Goal: Task Accomplishment & Management: Complete application form

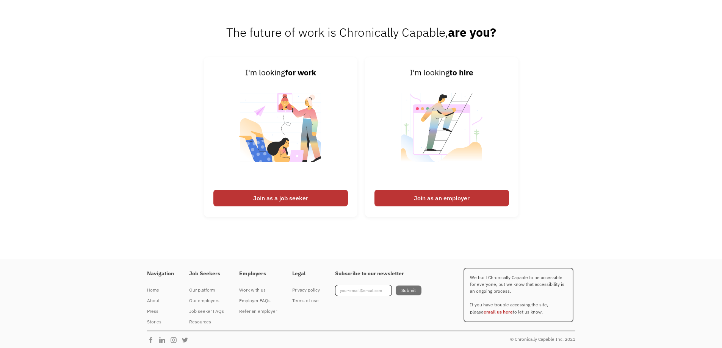
scroll to position [1906, 0]
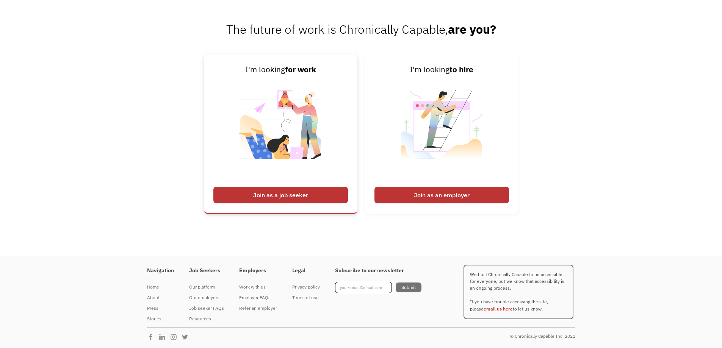
click at [308, 193] on div "Join as a job seeker" at bounding box center [280, 195] width 135 height 17
click at [260, 194] on div "Join as a job seeker" at bounding box center [280, 195] width 135 height 17
click at [281, 194] on div "Join as a job seeker" at bounding box center [280, 195] width 135 height 17
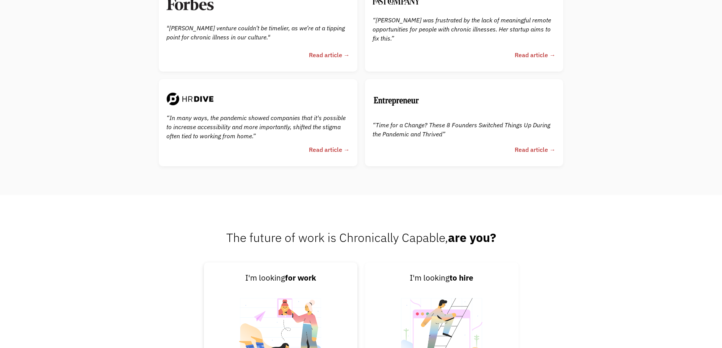
scroll to position [1868, 0]
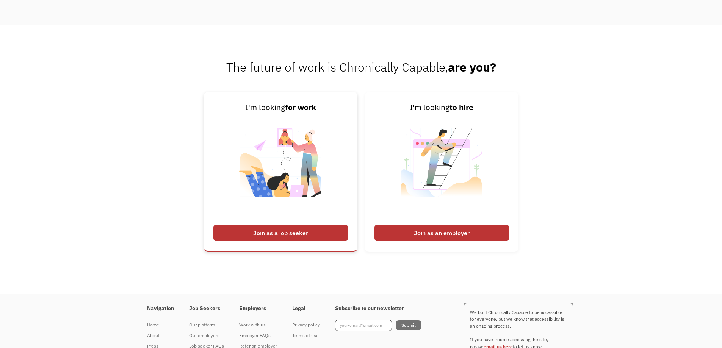
click at [268, 231] on div "Join as a job seeker" at bounding box center [280, 233] width 135 height 17
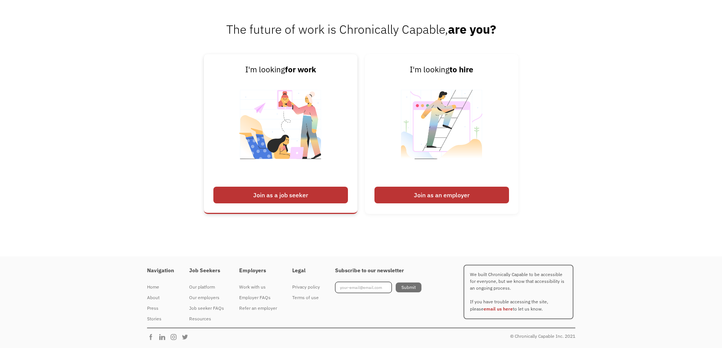
click at [318, 192] on div "Join as a job seeker" at bounding box center [280, 195] width 135 height 17
click at [304, 193] on div "Join as a job seeker" at bounding box center [280, 195] width 135 height 17
click at [304, 192] on div "Join as a job seeker" at bounding box center [280, 195] width 135 height 17
click at [274, 72] on div "I'm looking for work" at bounding box center [280, 70] width 135 height 12
click at [302, 183] on img at bounding box center [281, 129] width 94 height 107
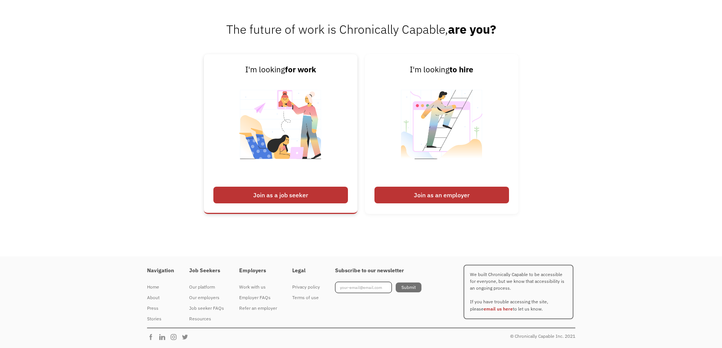
click at [302, 182] on img at bounding box center [281, 129] width 94 height 107
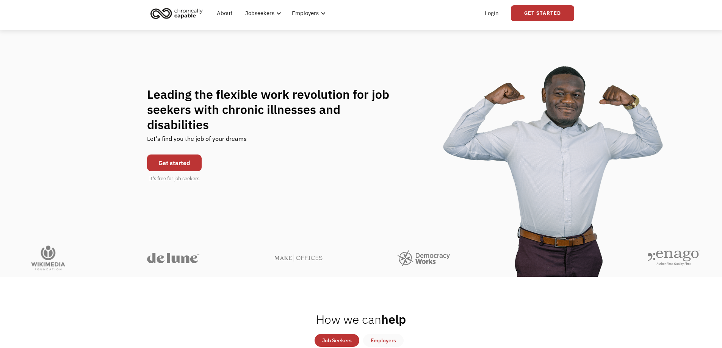
scroll to position [0, 0]
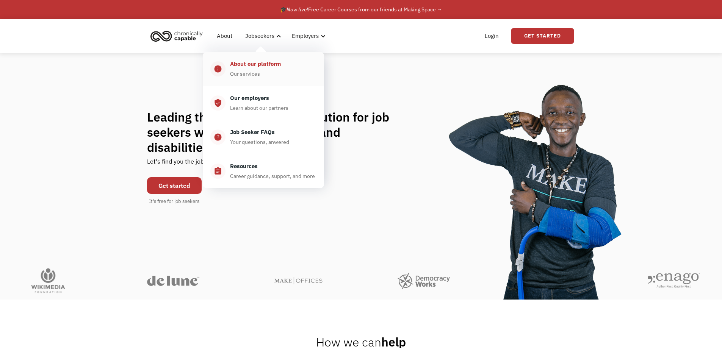
click at [248, 70] on div "Our services" at bounding box center [245, 73] width 30 height 9
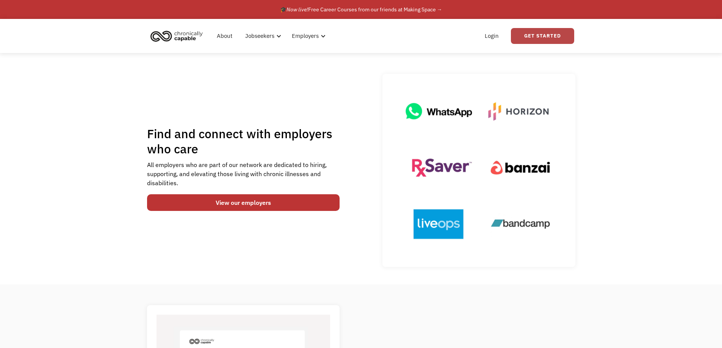
click at [547, 34] on link "Get Started" at bounding box center [542, 36] width 63 height 16
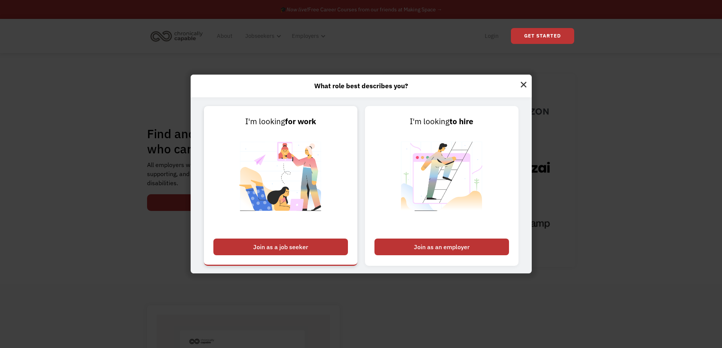
click at [267, 246] on div "Join as a job seeker" at bounding box center [280, 247] width 135 height 17
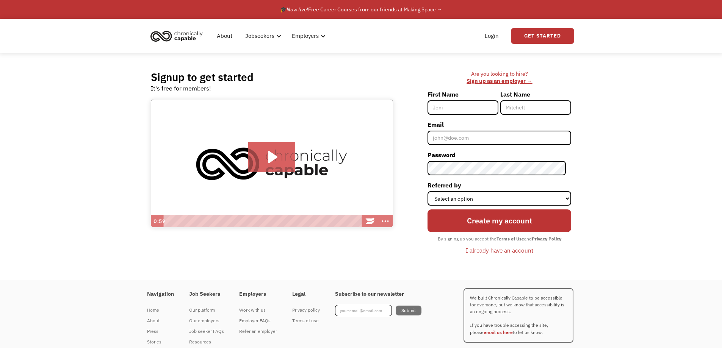
click at [470, 104] on input "First Name" at bounding box center [463, 107] width 71 height 14
type input "[PERSON_NAME]"
type input "Santos"
click at [458, 138] on input "Email" at bounding box center [500, 138] width 144 height 14
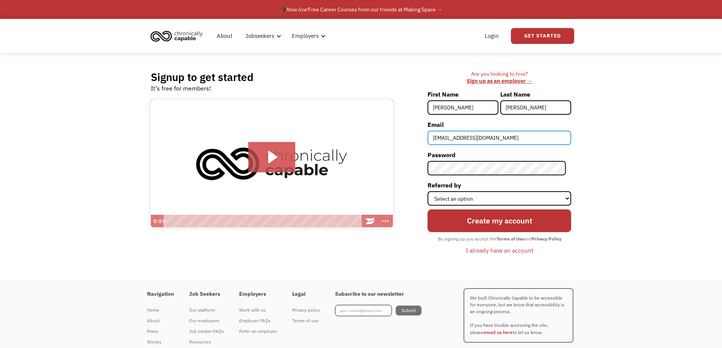
type input "[EMAIL_ADDRESS][DOMAIN_NAME]"
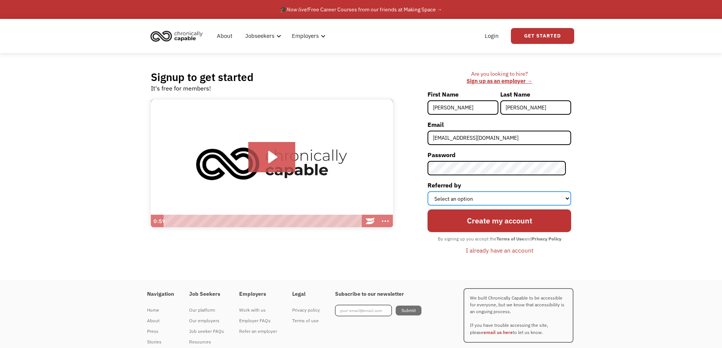
click at [513, 199] on select "Select an option Instagram Facebook Twitter Search Engine News Article Word of …" at bounding box center [500, 198] width 144 height 14
select select "Search Engine"
click at [433, 191] on select "Select an option Instagram Facebook Twitter Search Engine News Article Word of …" at bounding box center [500, 198] width 144 height 14
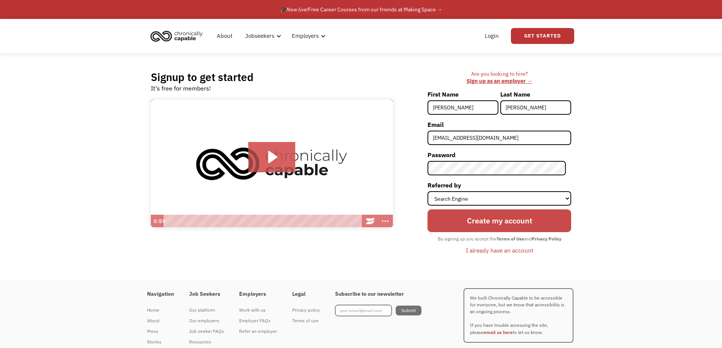
click at [484, 222] on input "Create my account" at bounding box center [500, 221] width 144 height 23
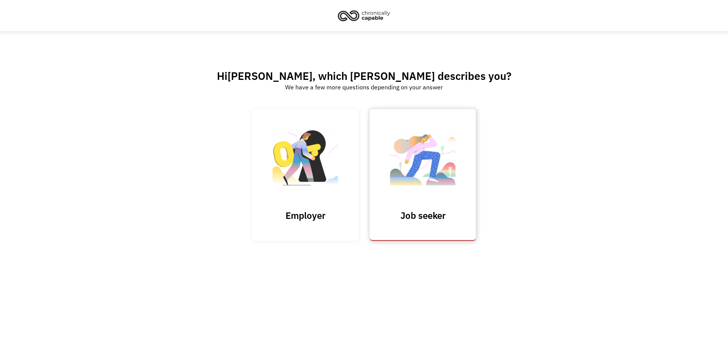
click at [425, 188] on img at bounding box center [423, 161] width 76 height 74
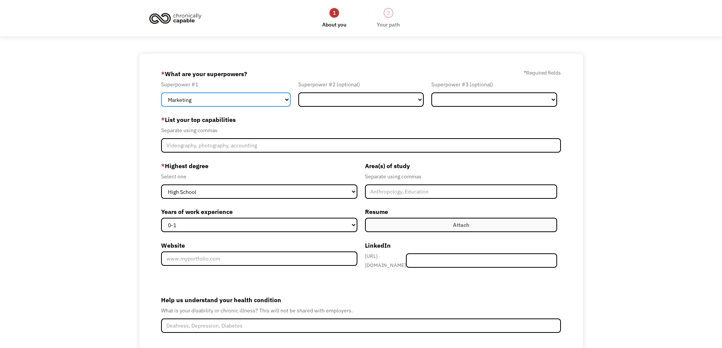
click at [206, 99] on select "Marketing Human Resources Finance Technology Operations Sales Industrial & Manu…" at bounding box center [226, 99] width 130 height 14
select select "Administration"
click at [161, 92] on select "Marketing Human Resources Finance Technology Operations Sales Industrial & Manu…" at bounding box center [226, 99] width 130 height 14
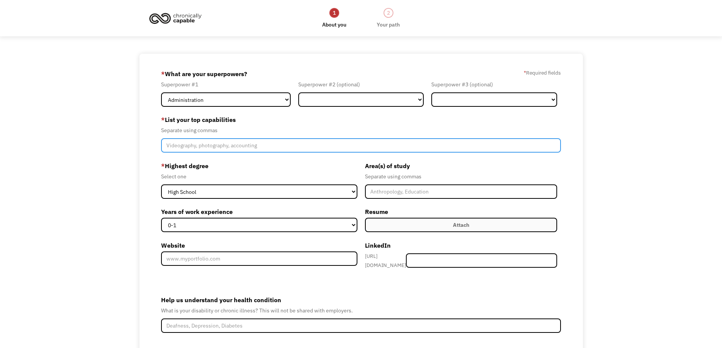
click at [188, 147] on input "Member-Create-Step1" at bounding box center [361, 145] width 400 height 14
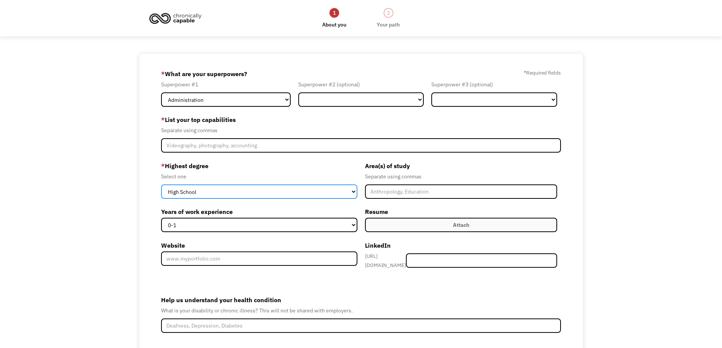
click at [268, 187] on select "High School Associates Bachelors Master's PhD" at bounding box center [259, 192] width 196 height 14
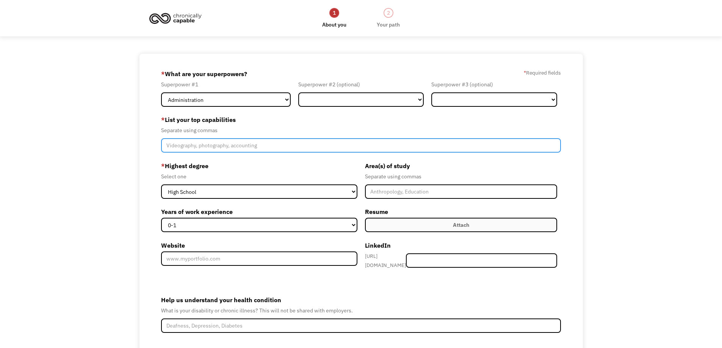
click at [182, 145] on input "Member-Create-Step1" at bounding box center [361, 145] width 400 height 14
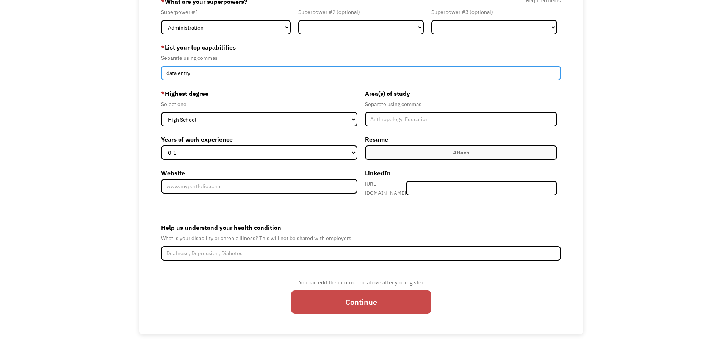
type input "data entry"
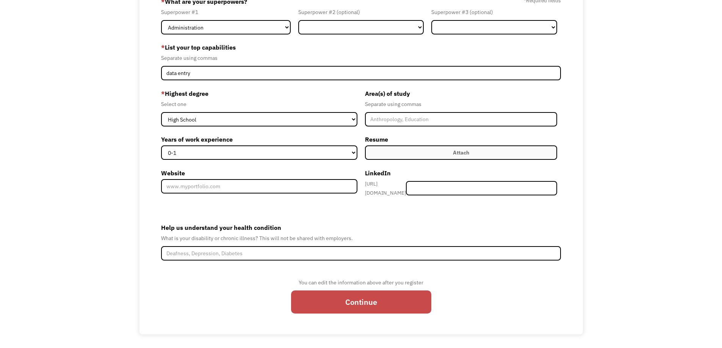
click at [370, 307] on input "Continue" at bounding box center [361, 302] width 140 height 23
type input "Please wait..."
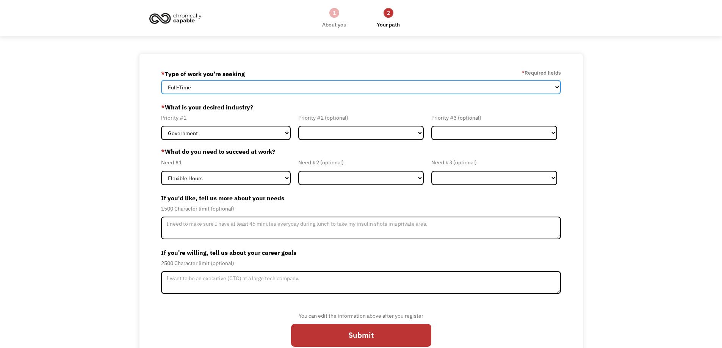
click at [209, 86] on select "Full-Time Part-Time Both Full-Time and Part-Time" at bounding box center [361, 87] width 400 height 14
select select "part-time"
click at [161, 80] on select "Full-Time Part-Time Both Full-Time and Part-Time" at bounding box center [361, 87] width 400 height 14
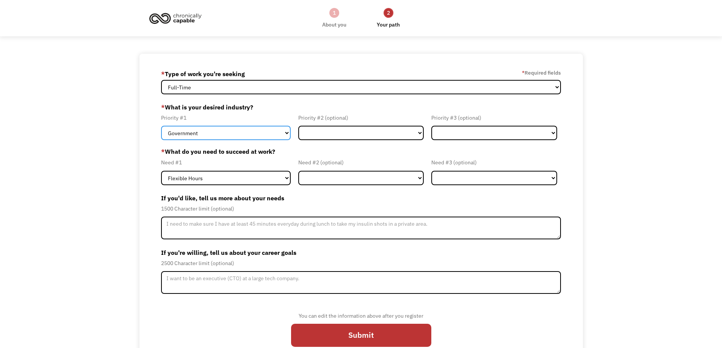
click at [223, 133] on select "Government Finance & Insurance Health & Social Care Tech & Engineering Creative…" at bounding box center [226, 133] width 130 height 14
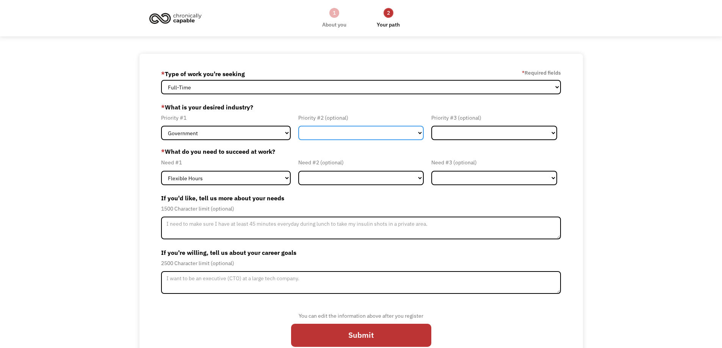
click at [317, 133] on select "Government Finance & Insurance Health & Social Care Tech & Engineering Creative…" at bounding box center [361, 133] width 126 height 14
select select "Administrative"
click at [298, 126] on select "Government Finance & Insurance Health & Social Care Tech & Engineering Creative…" at bounding box center [361, 133] width 126 height 14
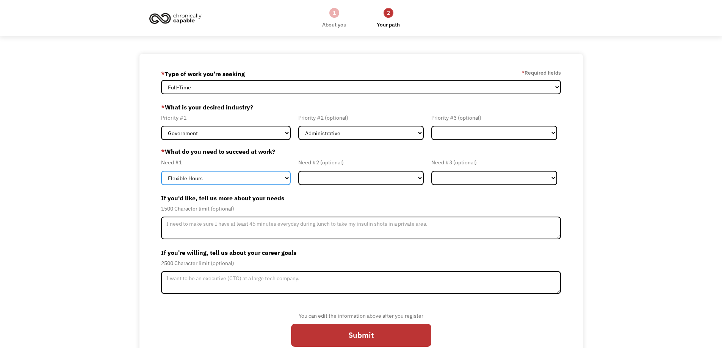
click at [248, 176] on select "Flexible Hours Remote Work Service Animal On-site Accommodations Visual Support…" at bounding box center [226, 178] width 130 height 14
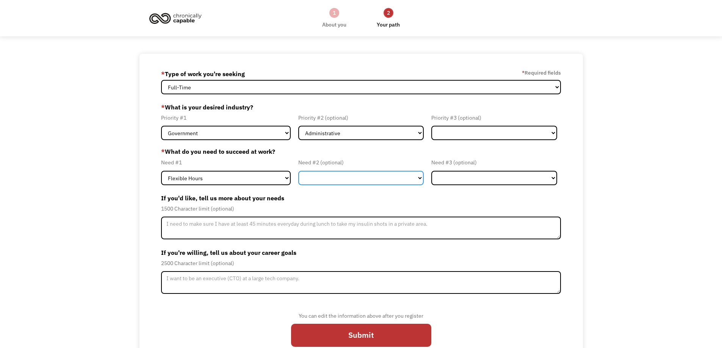
click at [327, 175] on select "Flexible Hours Remote Work Service Animal On-site Accommodations Visual Support…" at bounding box center [361, 178] width 126 height 14
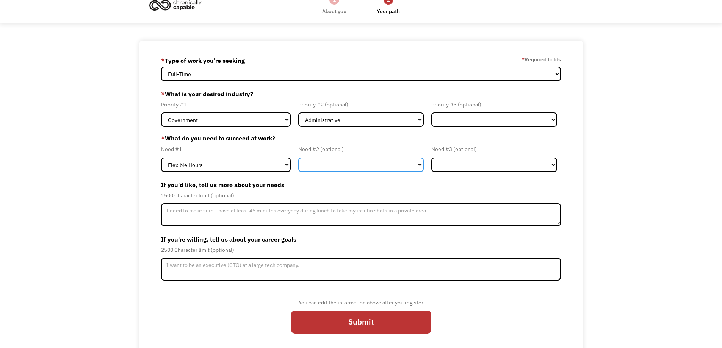
scroll to position [20, 0]
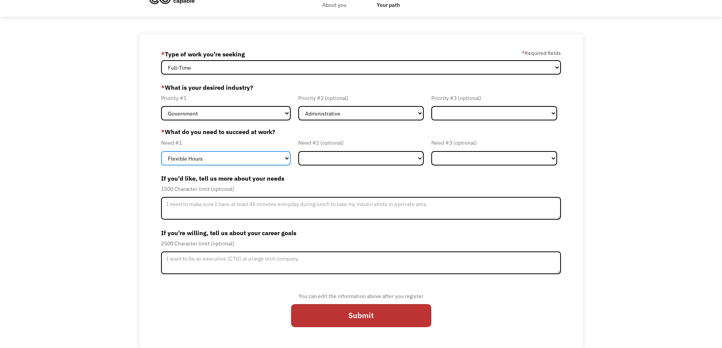
click at [230, 161] on select "Flexible Hours Remote Work Service Animal On-site Accommodations Visual Support…" at bounding box center [226, 158] width 130 height 14
select select "Remote Work"
click at [161, 151] on select "Flexible Hours Remote Work Service Animal On-site Accommodations Visual Support…" at bounding box center [226, 158] width 130 height 14
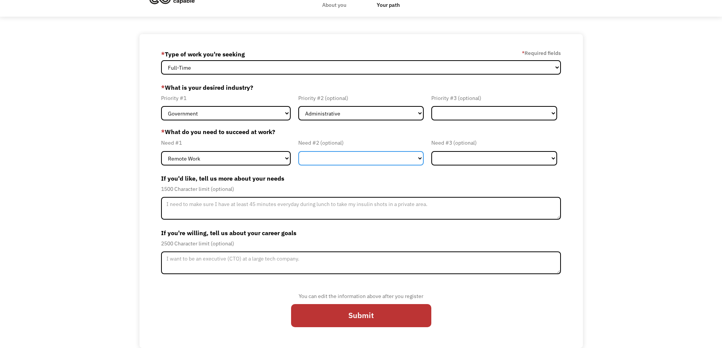
click at [319, 153] on select "Flexible Hours Remote Work Service Animal On-site Accommodations Visual Support…" at bounding box center [361, 158] width 126 height 14
select select "Flexible Hours"
click at [298, 151] on select "Flexible Hours Remote Work Service Animal On-site Accommodations Visual Support…" at bounding box center [361, 158] width 126 height 14
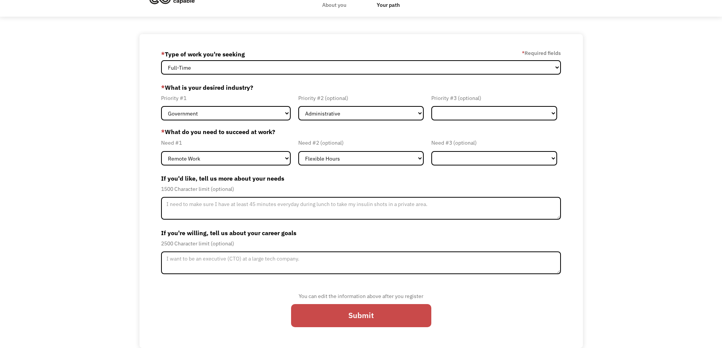
click at [403, 321] on input "Submit" at bounding box center [361, 315] width 140 height 23
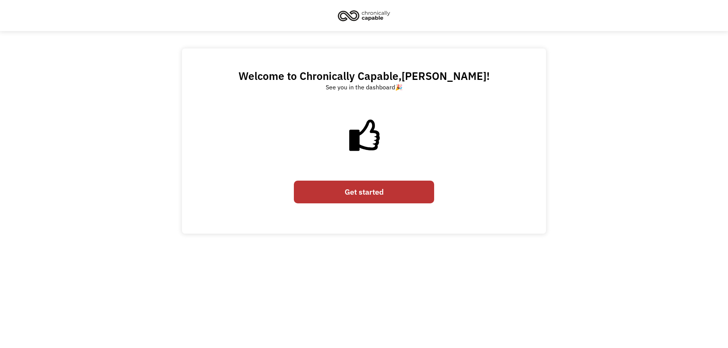
click at [380, 190] on link "Get started" at bounding box center [364, 192] width 140 height 23
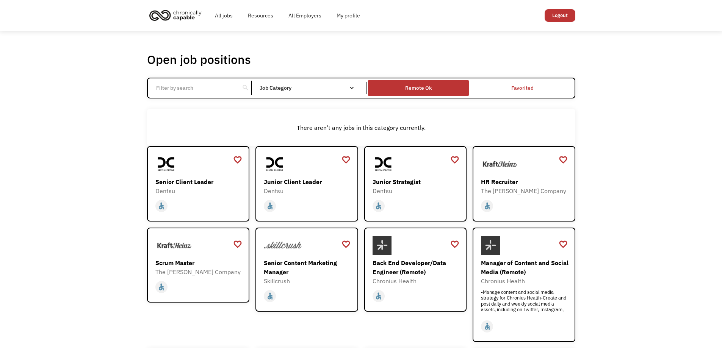
click at [377, 92] on div "Remote Ok" at bounding box center [418, 88] width 101 height 13
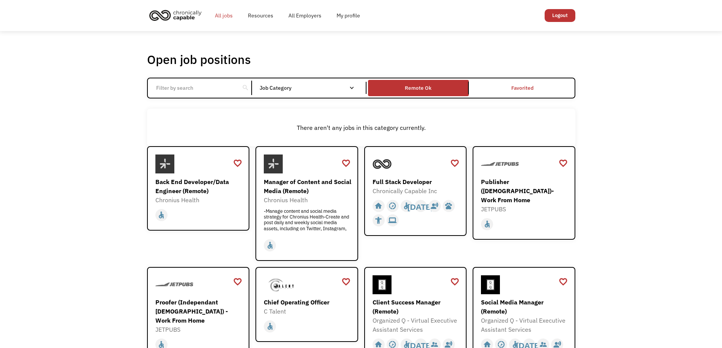
click at [225, 13] on link "All jobs" at bounding box center [223, 15] width 33 height 24
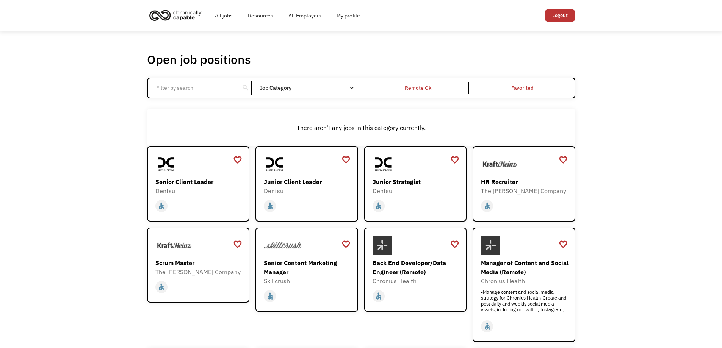
click at [231, 92] on input "Email Form" at bounding box center [194, 88] width 85 height 14
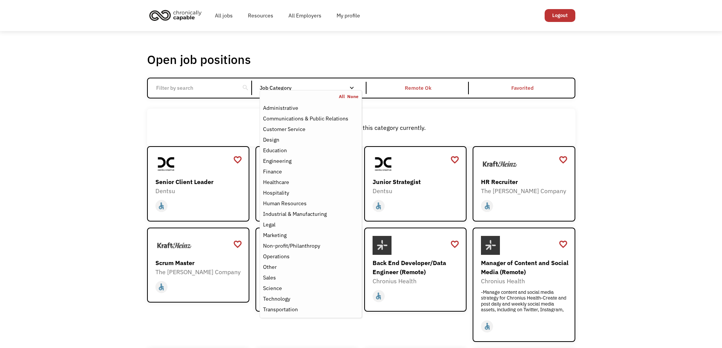
click at [330, 89] on div "Job Category" at bounding box center [311, 87] width 102 height 5
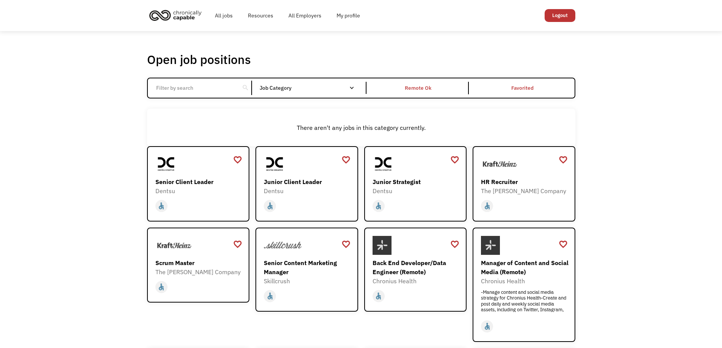
click at [330, 89] on div "Job Category" at bounding box center [311, 87] width 102 height 5
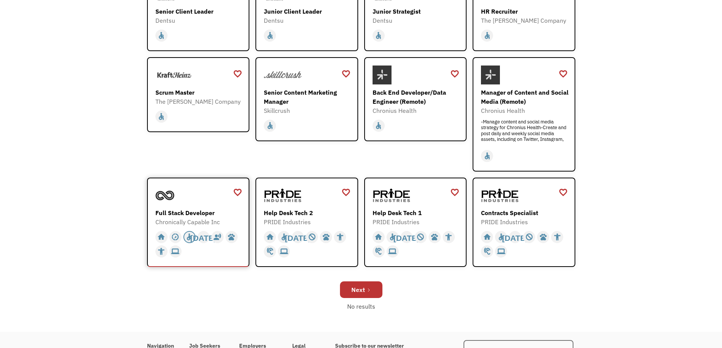
scroll to position [170, 0]
click at [160, 241] on div "home" at bounding box center [161, 237] width 8 height 11
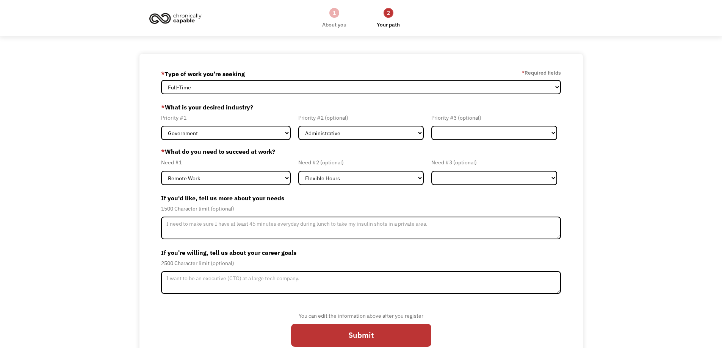
select select "part-time"
select select "Administrative"
select select "Remote Work"
select select "Flexible Hours"
